Goal: Information Seeking & Learning: Learn about a topic

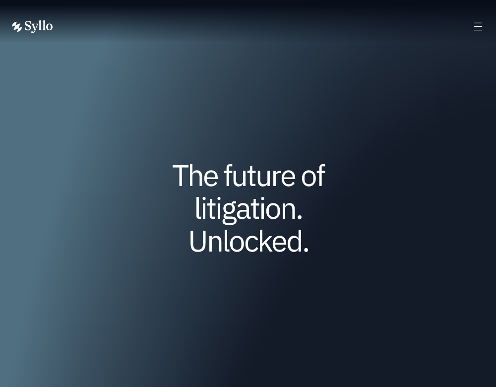
click at [471, 30] on div "AI Powered Litigation Unified Workspace Choose Syllo Syllo Stories Close Syllo …" at bounding box center [248, 26] width 473 height 13
click at [474, 29] on icon at bounding box center [478, 26] width 11 height 11
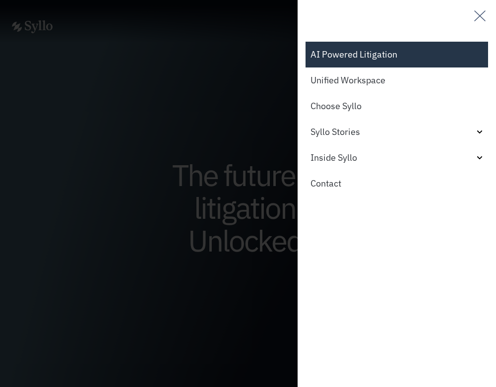
click at [347, 54] on link "AI Powered Litigation" at bounding box center [397, 55] width 183 height 26
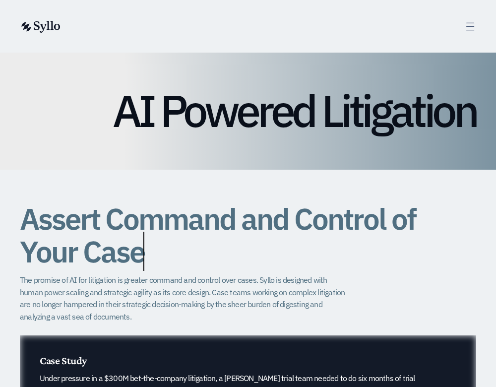
click at [474, 28] on icon at bounding box center [470, 26] width 11 height 11
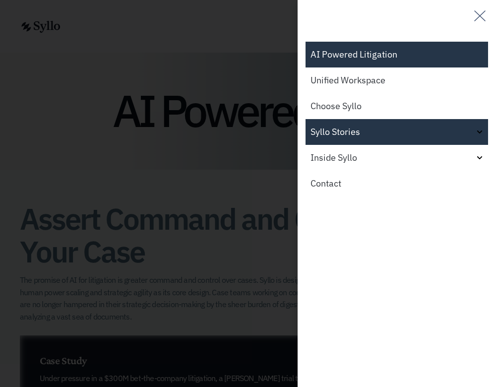
click at [388, 140] on link "Syllo Stories" at bounding box center [397, 132] width 183 height 26
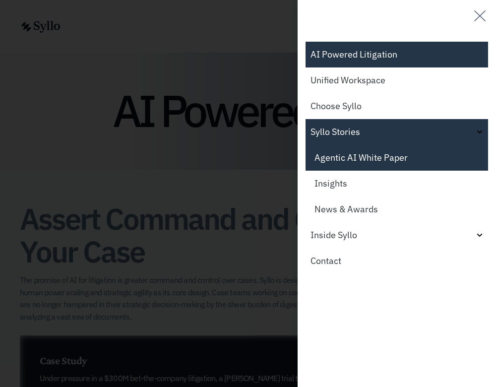
click at [382, 153] on link "Agentic AI White Paper" at bounding box center [397, 158] width 183 height 26
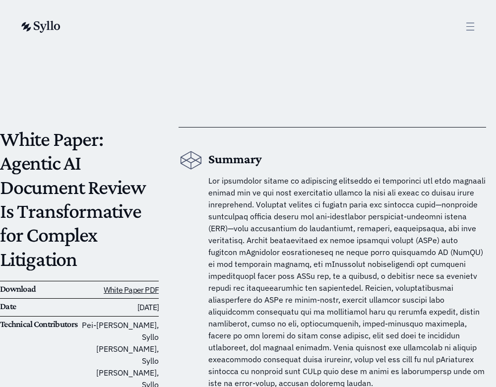
scroll to position [0, 0]
click at [473, 22] on icon at bounding box center [470, 26] width 11 height 11
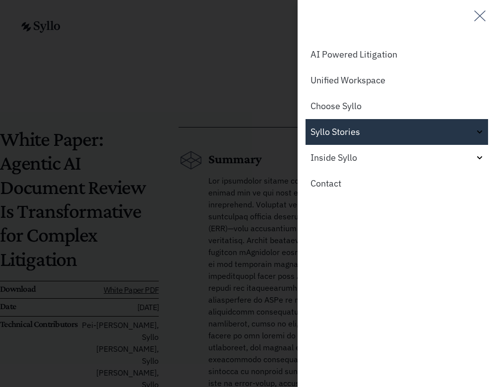
click at [340, 132] on link "Syllo Stories" at bounding box center [397, 132] width 183 height 26
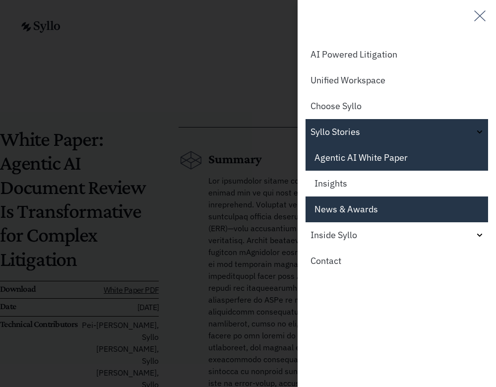
click at [335, 209] on link "News & Awards" at bounding box center [397, 210] width 183 height 26
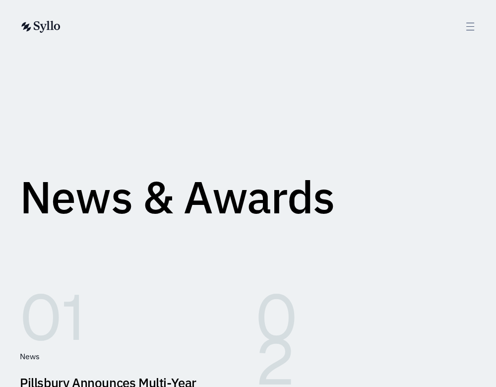
click at [48, 22] on img at bounding box center [40, 27] width 41 height 12
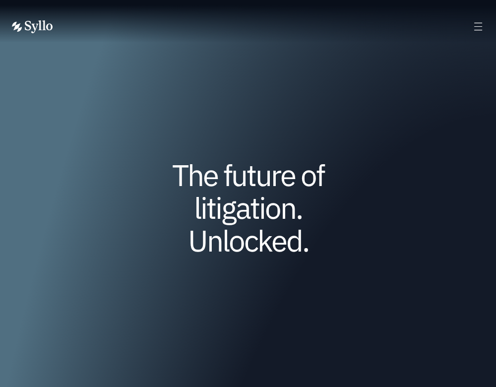
click at [467, 20] on div "AI Powered Litigation Unified Workspace Choose Syllo Syllo Stories Close Syllo …" at bounding box center [248, 26] width 473 height 13
click at [475, 21] on icon at bounding box center [478, 26] width 11 height 11
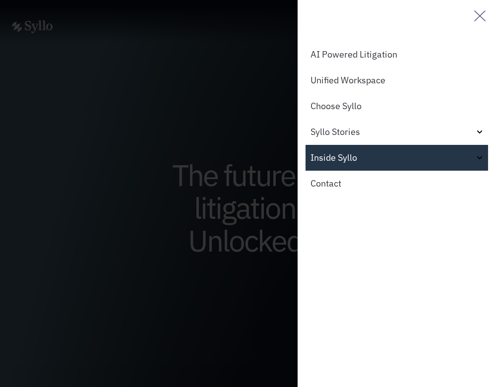
click at [336, 162] on link "Inside Syllo" at bounding box center [397, 158] width 183 height 26
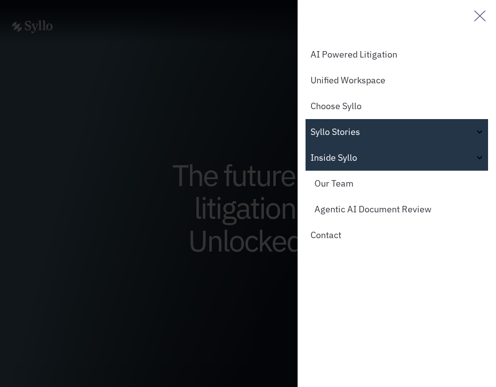
click at [351, 123] on link "Syllo Stories" at bounding box center [397, 132] width 183 height 26
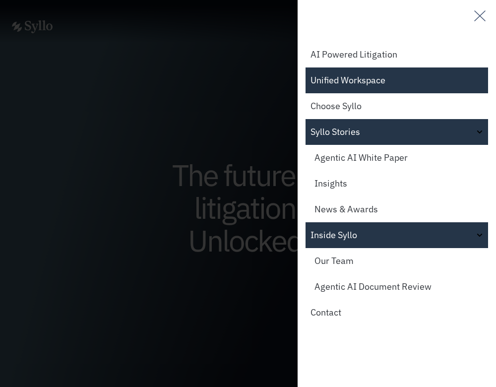
click at [354, 91] on link "Unified Workspace" at bounding box center [397, 81] width 183 height 26
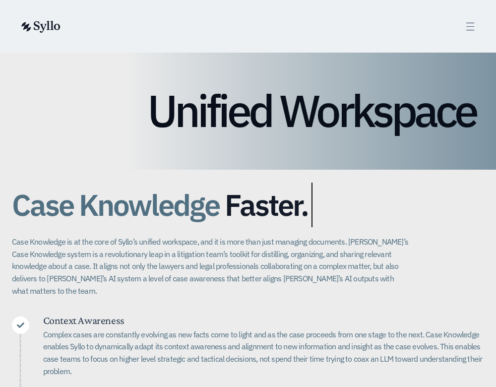
click at [471, 24] on icon at bounding box center [470, 26] width 11 height 11
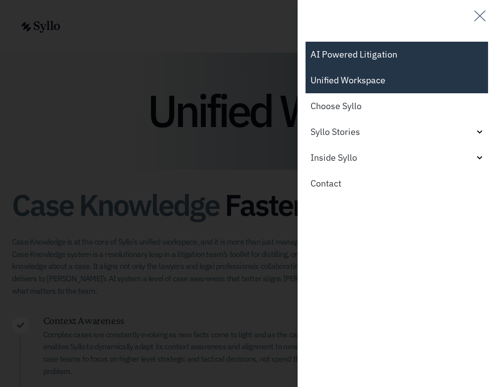
click at [378, 49] on link "AI Powered Litigation" at bounding box center [397, 55] width 183 height 26
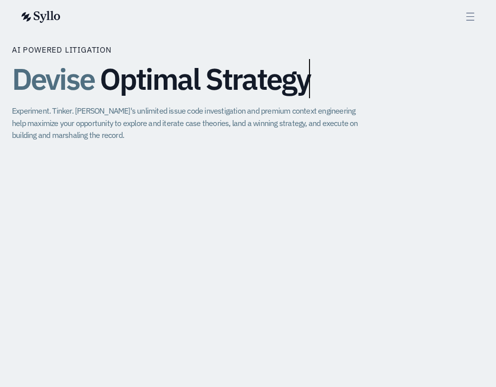
scroll to position [818, 0]
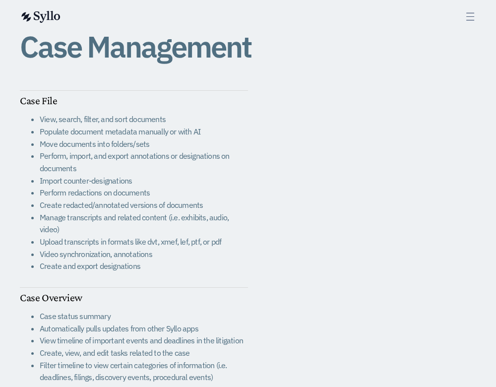
scroll to position [182, 0]
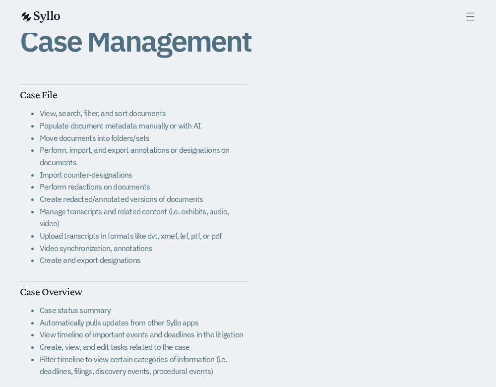
click at [114, 141] on li "Move documents into folders/sets" at bounding box center [144, 138] width 209 height 12
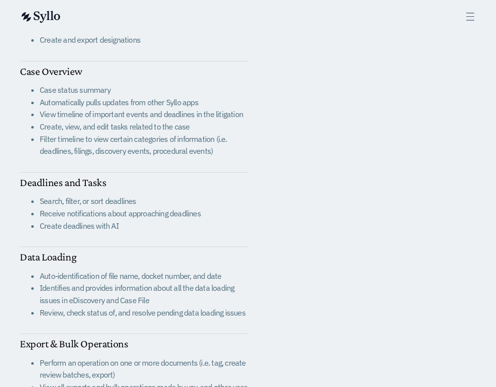
scroll to position [403, 0]
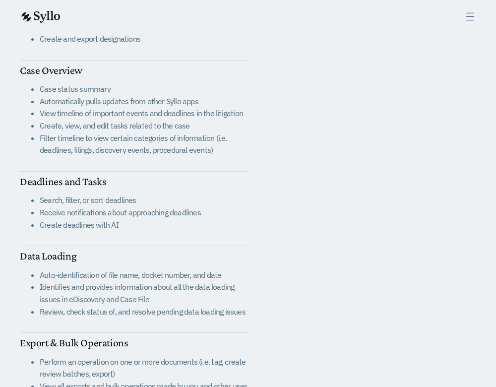
click at [74, 194] on li "Search, filter, or sort deadlines" at bounding box center [144, 200] width 209 height 12
click at [71, 207] on li "Receive notifications about approaching deadlines" at bounding box center [144, 213] width 209 height 12
click at [70, 217] on div "Deadlines and Tasks Search, filter, or sort deadlines Receive notifications abo…" at bounding box center [134, 209] width 228 height 74
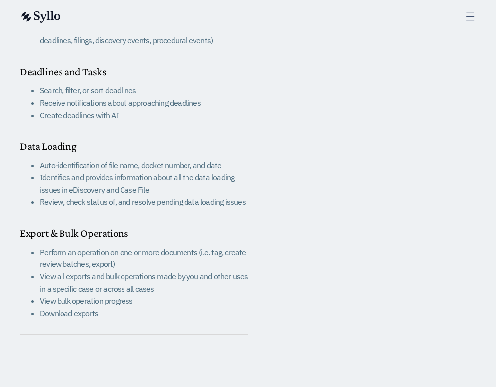
scroll to position [492, 0]
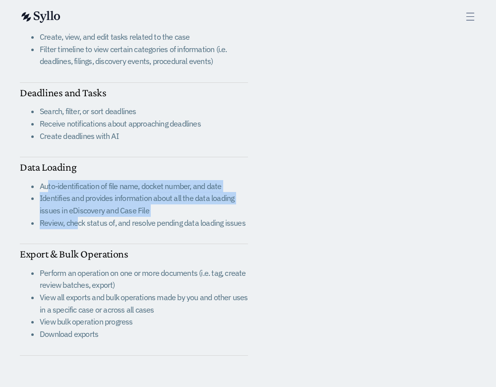
drag, startPoint x: 48, startPoint y: 173, endPoint x: 78, endPoint y: 209, distance: 46.5
click at [78, 209] on ul "Auto-identification of file name, docket number, and date Identifies and provid…" at bounding box center [134, 204] width 228 height 49
click at [78, 217] on li "Review, check status of, and resolve pending data loading issues" at bounding box center [144, 223] width 209 height 12
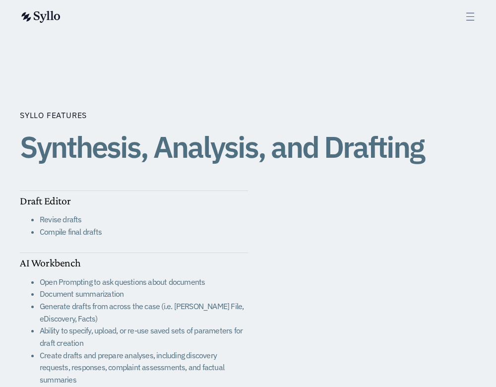
scroll to position [1487, 0]
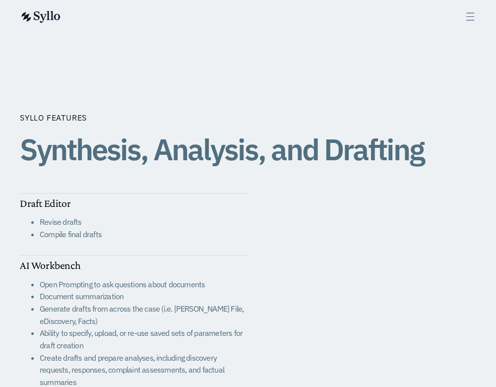
click at [75, 228] on li "Compile final drafts" at bounding box center [144, 234] width 209 height 12
click at [75, 216] on li "Revise drafts" at bounding box center [144, 222] width 209 height 12
click at [75, 228] on li "Compile final drafts" at bounding box center [144, 234] width 209 height 12
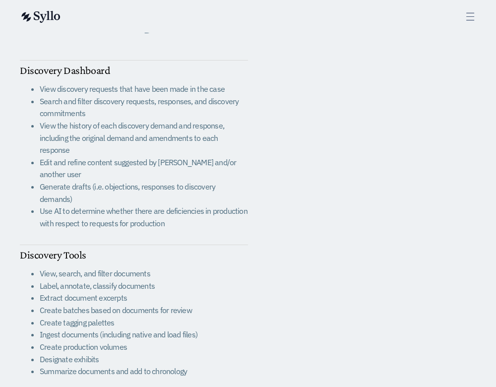
scroll to position [942, 0]
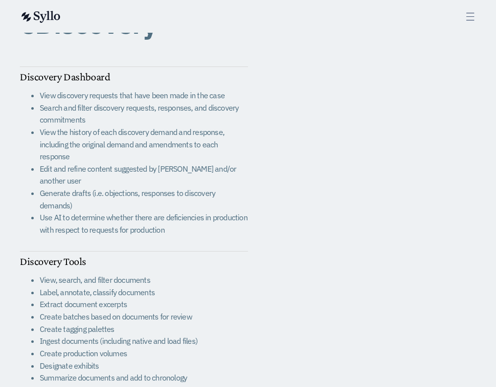
click at [90, 274] on li "View, search, and filter documents" at bounding box center [144, 280] width 209 height 12
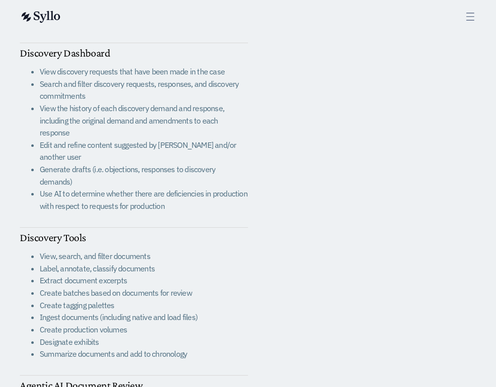
scroll to position [980, 0]
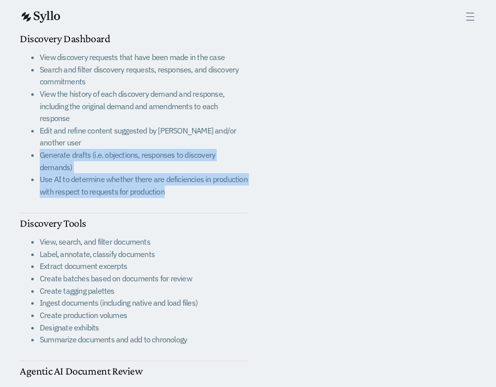
drag, startPoint x: 33, startPoint y: 115, endPoint x: 46, endPoint y: 146, distance: 33.6
click at [46, 146] on div "Discovery Dashboard View discovery requests that have been made in the case Sea…" at bounding box center [134, 121] width 228 height 185
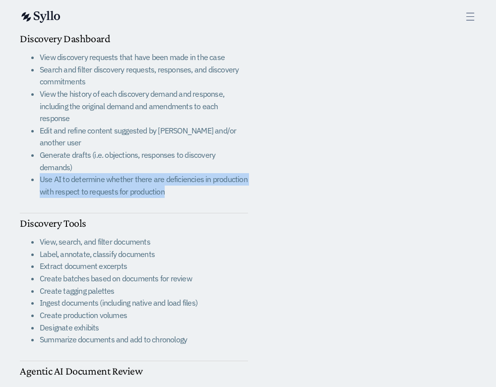
drag, startPoint x: 41, startPoint y: 124, endPoint x: 85, endPoint y: 148, distance: 51.1
click at [85, 148] on div "Discovery Dashboard View discovery requests that have been made in the case Sea…" at bounding box center [134, 121] width 228 height 185
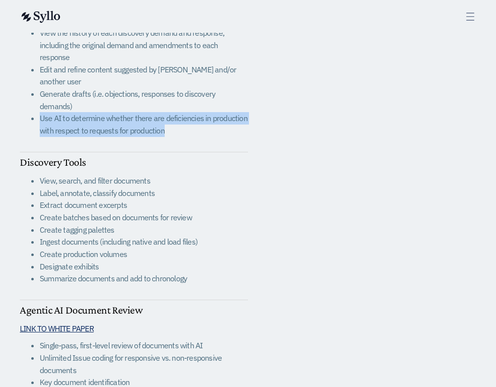
scroll to position [1047, 0]
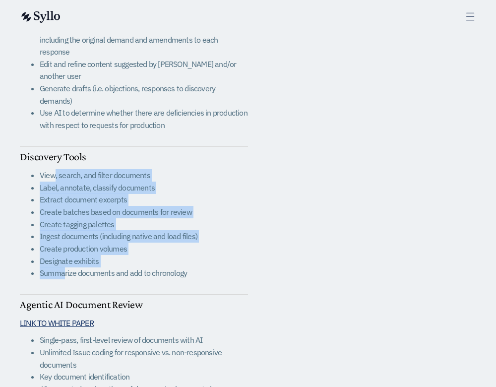
drag, startPoint x: 54, startPoint y: 127, endPoint x: 65, endPoint y: 223, distance: 97.4
click at [65, 223] on ul "View, search, and filter documents Label, annotate, classify documents Extract …" at bounding box center [134, 224] width 228 height 110
click at [65, 267] on li "Summarize documents and add to chronology" at bounding box center [144, 273] width 209 height 12
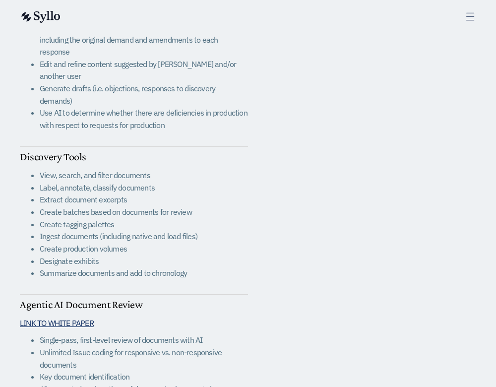
click at [88, 206] on li "Create batches based on documents for review" at bounding box center [144, 212] width 209 height 12
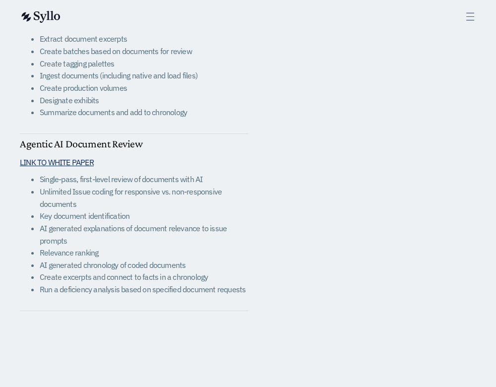
scroll to position [1209, 0]
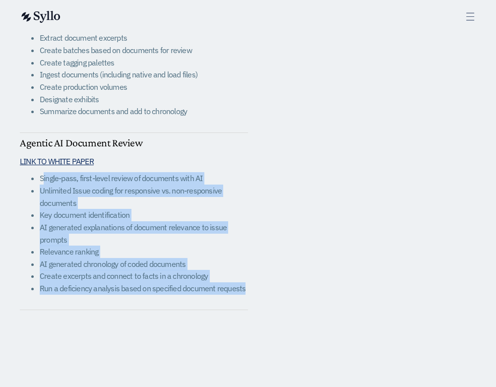
drag, startPoint x: 45, startPoint y: 124, endPoint x: 23, endPoint y: 244, distance: 121.5
click at [23, 244] on div "Agentic AI Document Review LINK TO WHITE PAPER Single-pass, first-level review …" at bounding box center [134, 221] width 228 height 177
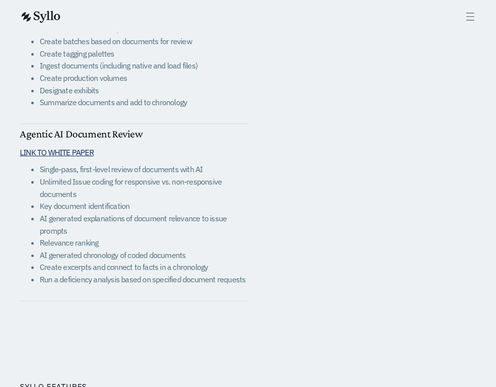
scroll to position [1225, 0]
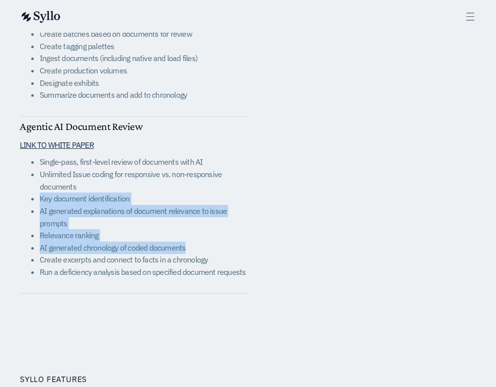
drag, startPoint x: 39, startPoint y: 139, endPoint x: 39, endPoint y: 198, distance: 59.1
click at [39, 199] on ul "Single-pass, first-level review of documents with AI Unlimited Issue coding for…" at bounding box center [134, 217] width 228 height 122
click at [39, 198] on ul "Single-pass, first-level review of documents with AI Unlimited Issue coding for…" at bounding box center [134, 217] width 228 height 122
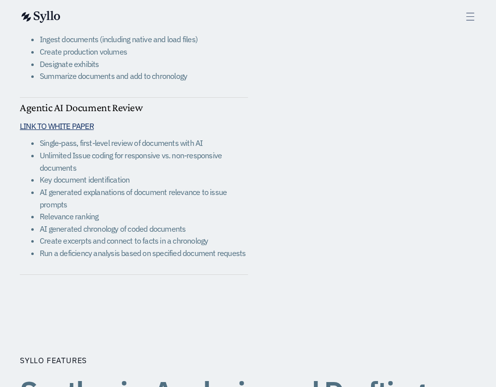
scroll to position [1254, 0]
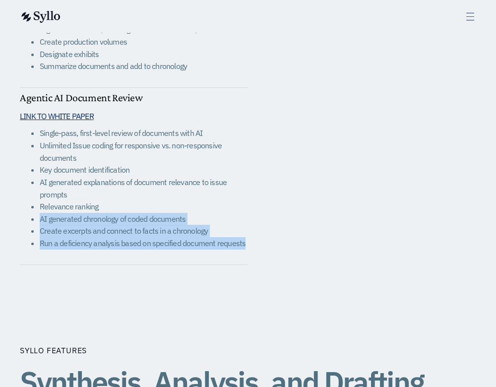
drag, startPoint x: 42, startPoint y: 163, endPoint x: 50, endPoint y: 216, distance: 53.3
click at [45, 204] on div "Agentic AI Document Review LINK TO WHITE PAPER Single-pass, first-level review …" at bounding box center [134, 176] width 228 height 177
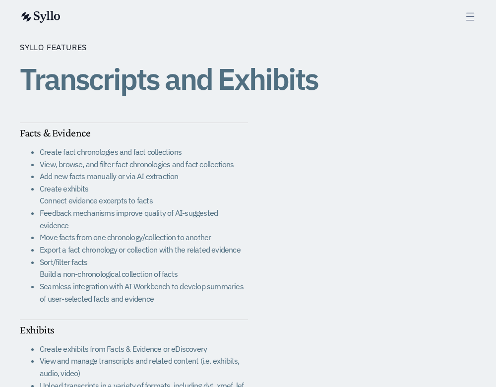
scroll to position [1962, 0]
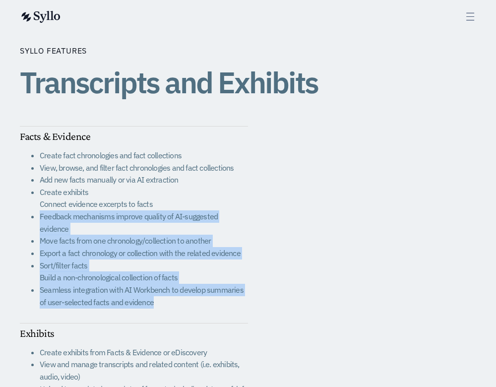
drag, startPoint x: 41, startPoint y: 149, endPoint x: 96, endPoint y: 237, distance: 104.0
click at [97, 238] on div "Facts & Evidence Create fact chronologies and fact collections View, browse, an…" at bounding box center [134, 225] width 228 height 197
click at [96, 237] on div "Facts & Evidence Create fact chronologies and fact collections View, browse, an…" at bounding box center [134, 225] width 228 height 197
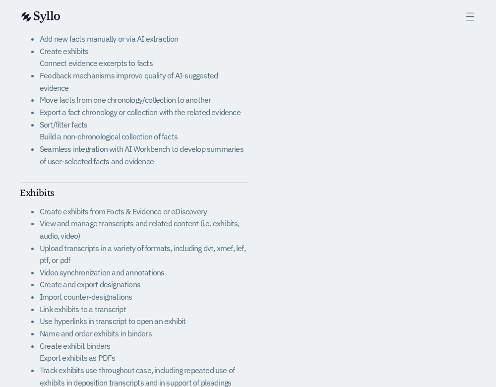
scroll to position [2105, 0]
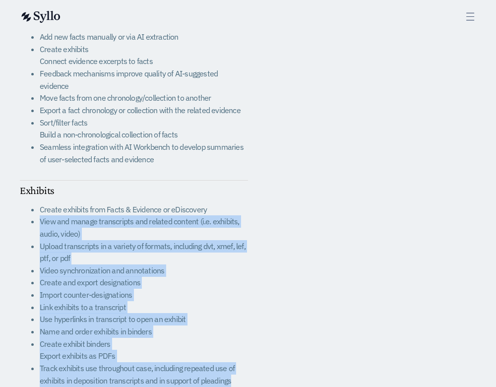
drag, startPoint x: 41, startPoint y: 140, endPoint x: 29, endPoint y: 306, distance: 166.8
click at [29, 306] on div "Exhibits Create exhibits from Facts & Evidence or eDiscovery View and manage tr…" at bounding box center [134, 291] width 228 height 221
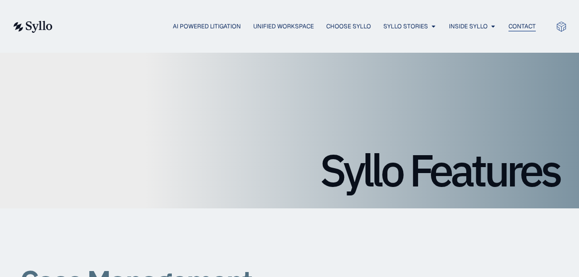
scroll to position [0, 0]
click at [467, 26] on span "Inside Syllo" at bounding box center [468, 26] width 39 height 9
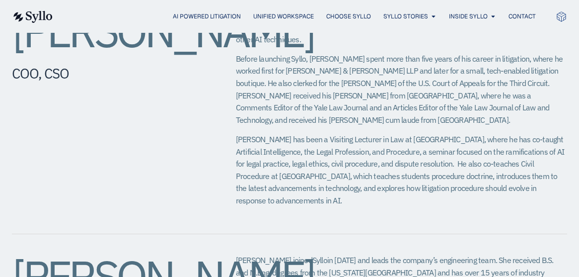
scroll to position [437, 0]
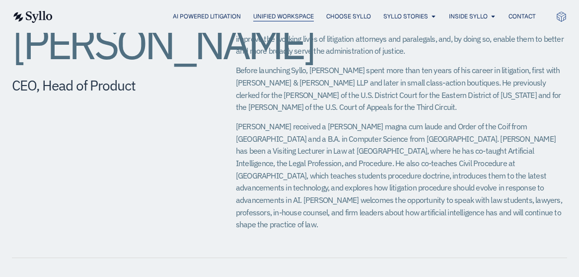
click at [299, 18] on span "Unified Workspace" at bounding box center [283, 16] width 61 height 9
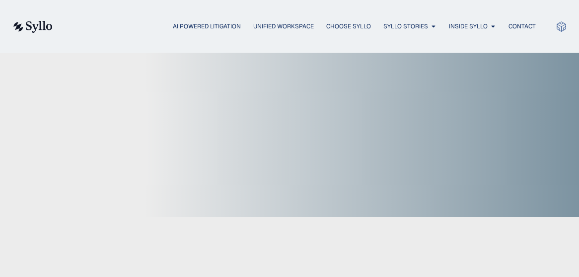
click at [228, 14] on div "AI Powered Litigation Unified Workspace Choose Syllo Syllo Stories Close Syllo …" at bounding box center [289, 26] width 555 height 53
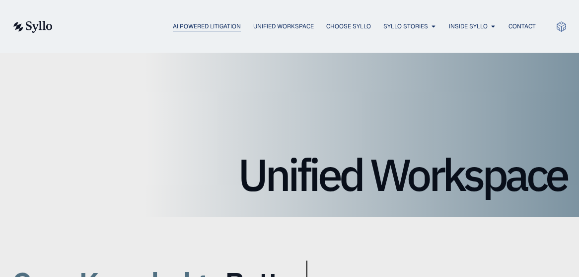
click at [221, 23] on span "AI Powered Litigation" at bounding box center [207, 26] width 68 height 9
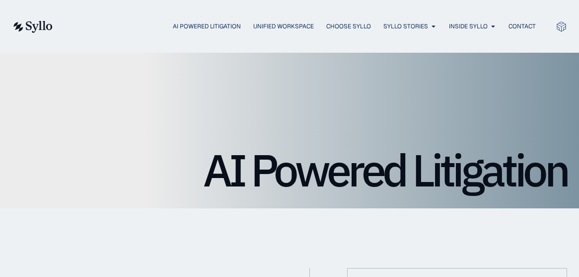
click at [41, 26] on img at bounding box center [32, 27] width 41 height 12
